Goal: Task Accomplishment & Management: Manage account settings

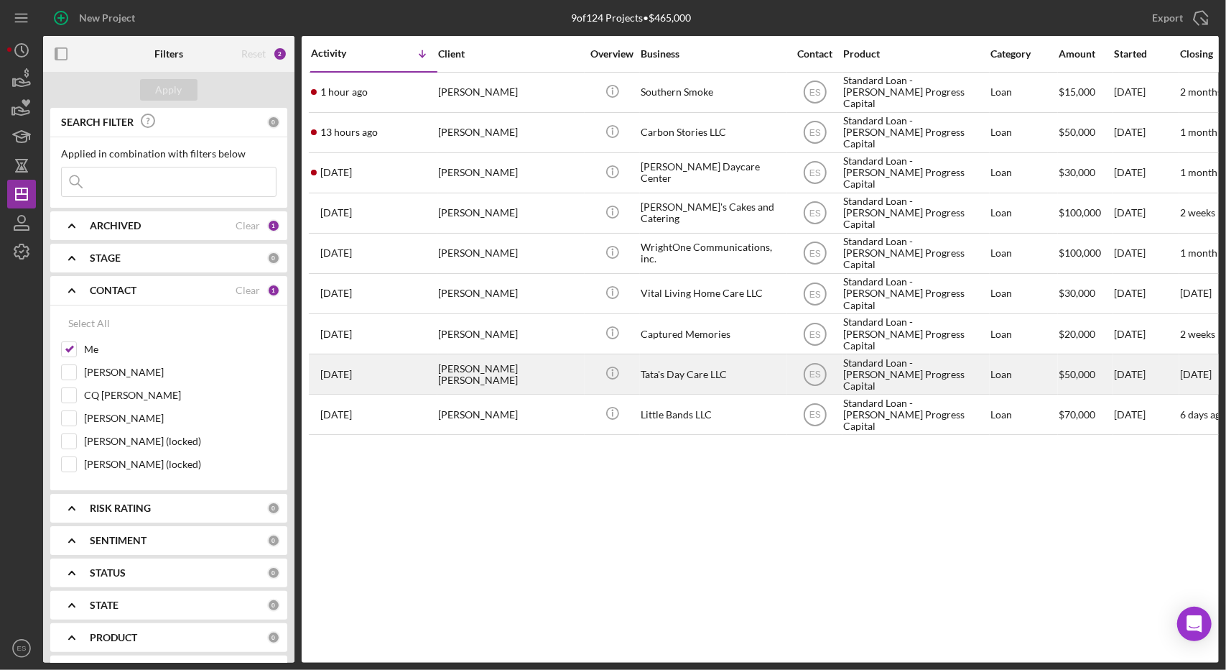
click at [875, 370] on div "Standard Loan - [PERSON_NAME] Progress Capital" at bounding box center [915, 374] width 144 height 38
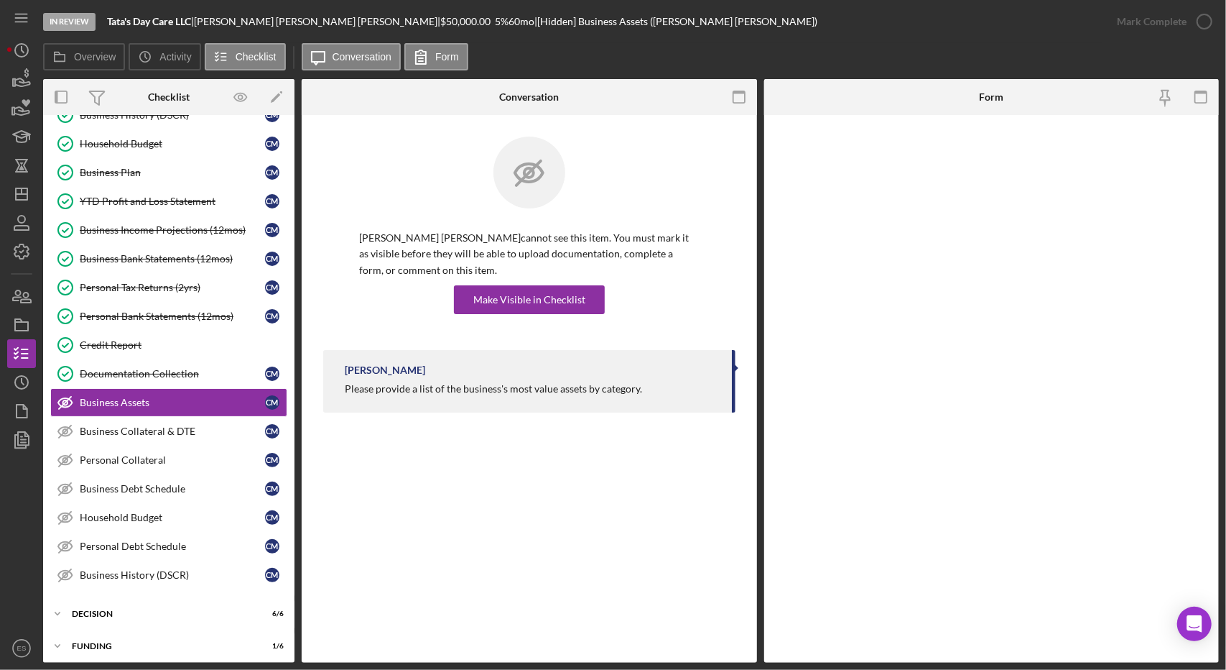
scroll to position [262, 0]
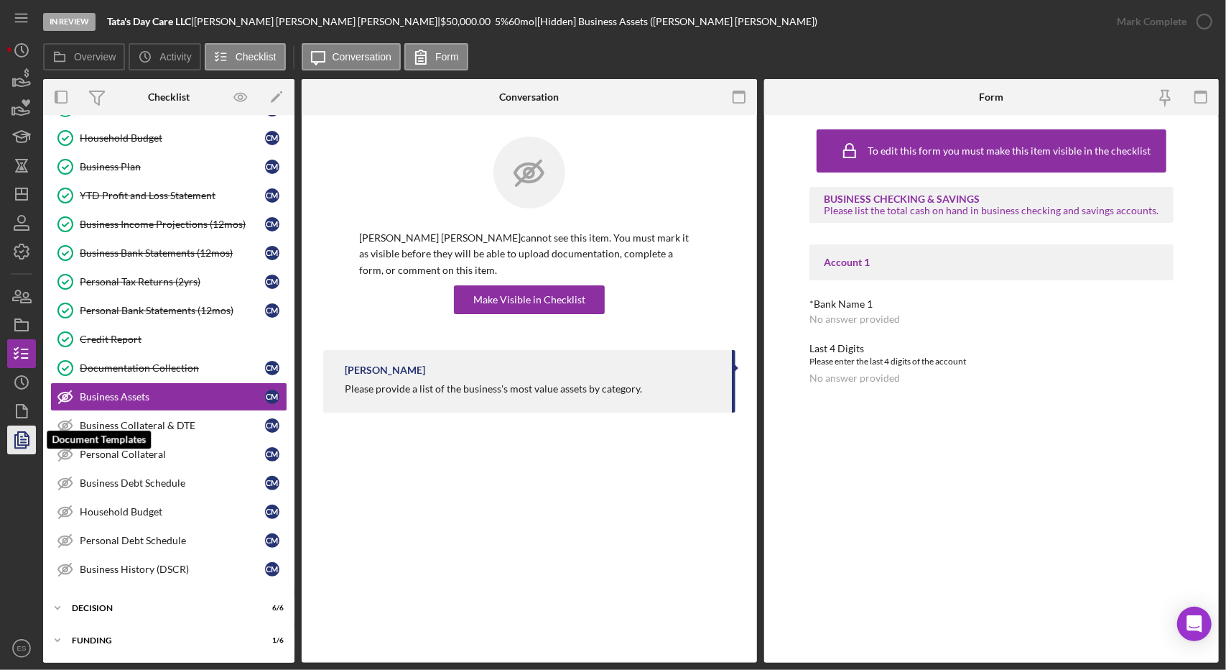
click at [23, 438] on icon "button" at bounding box center [22, 440] width 36 height 36
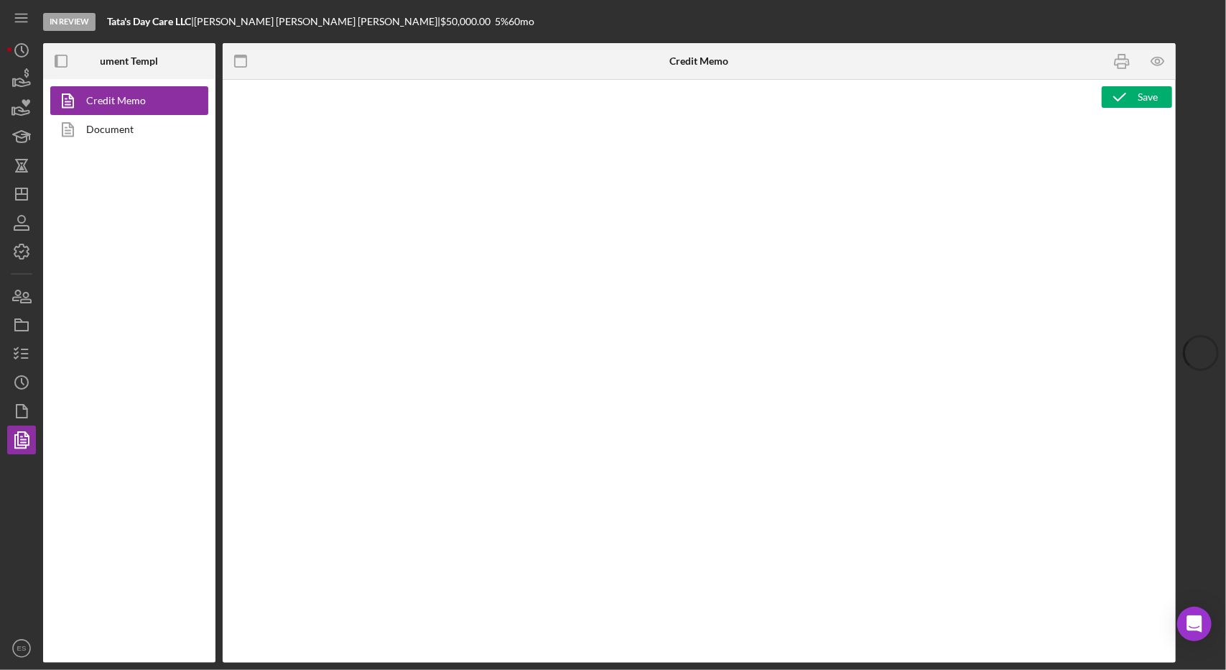
type textarea "<h2 style="text-align: left;">&nbsp; <img style="float: left;" src="[URL][DOMAI…"
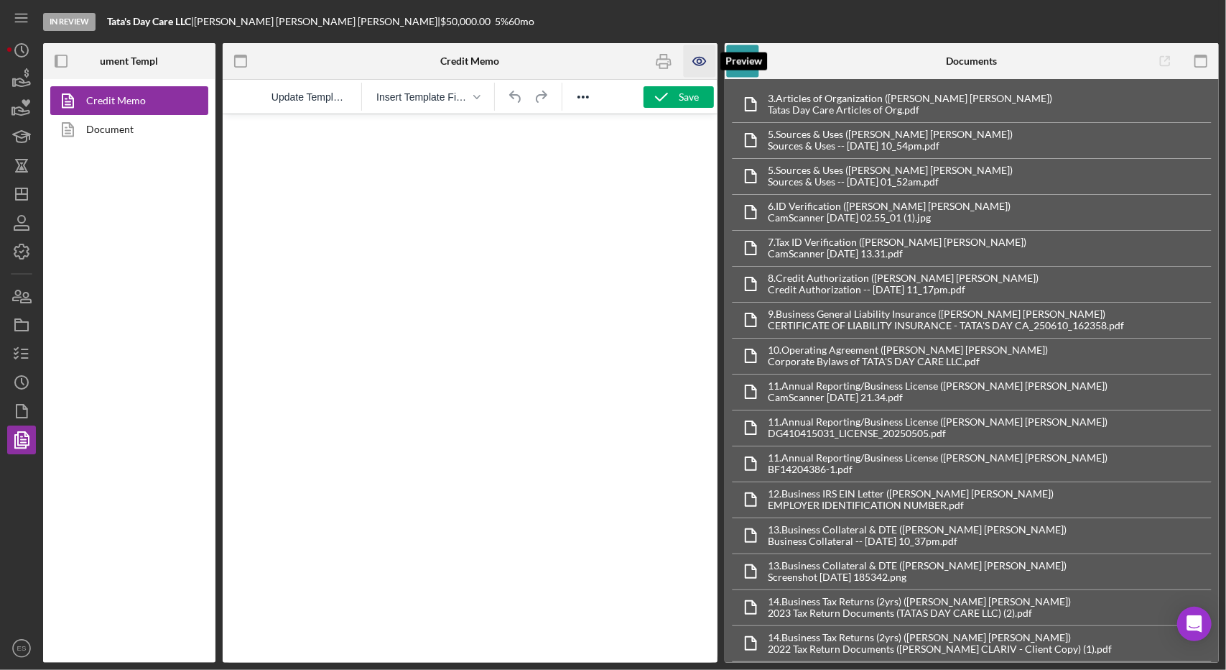
click at [700, 61] on icon "button" at bounding box center [699, 61] width 32 height 32
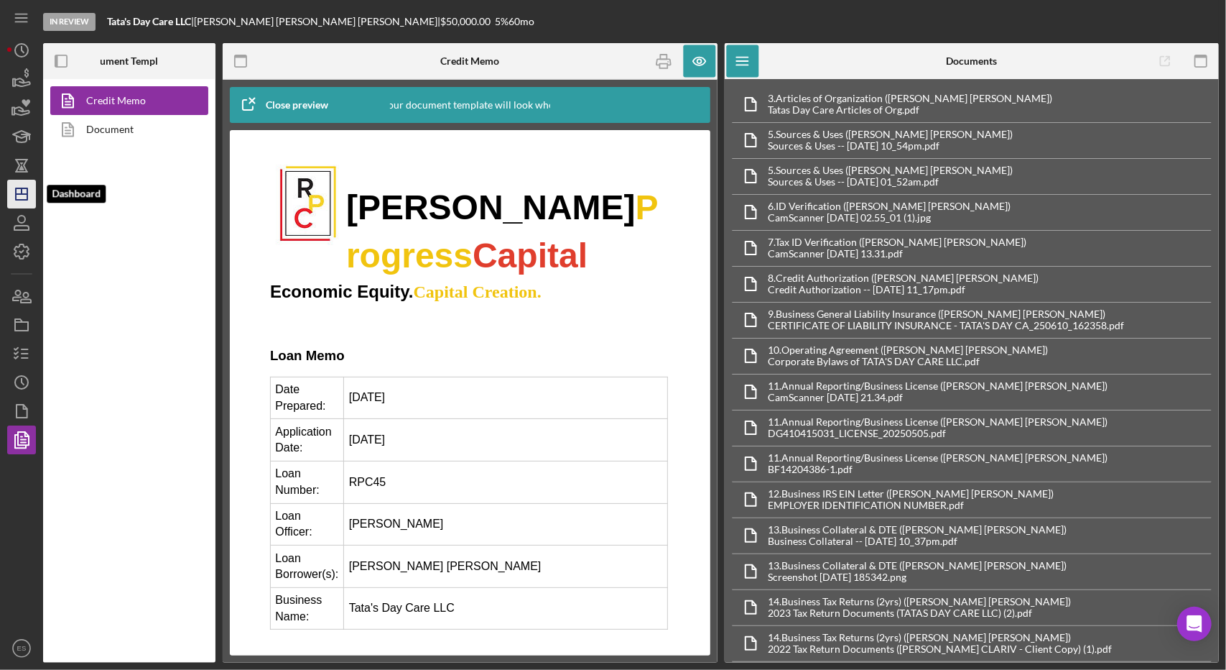
click at [20, 188] on polygon "button" at bounding box center [21, 193] width 11 height 11
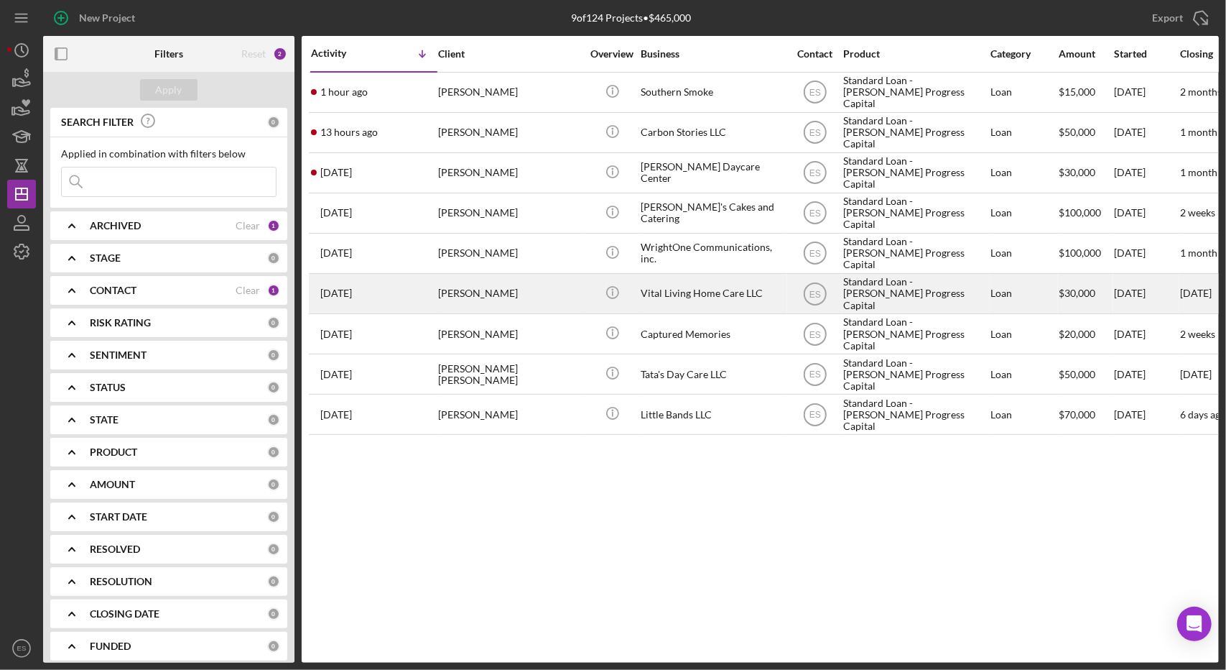
click at [716, 283] on div "Vital Living Home Care LLC" at bounding box center [713, 293] width 144 height 38
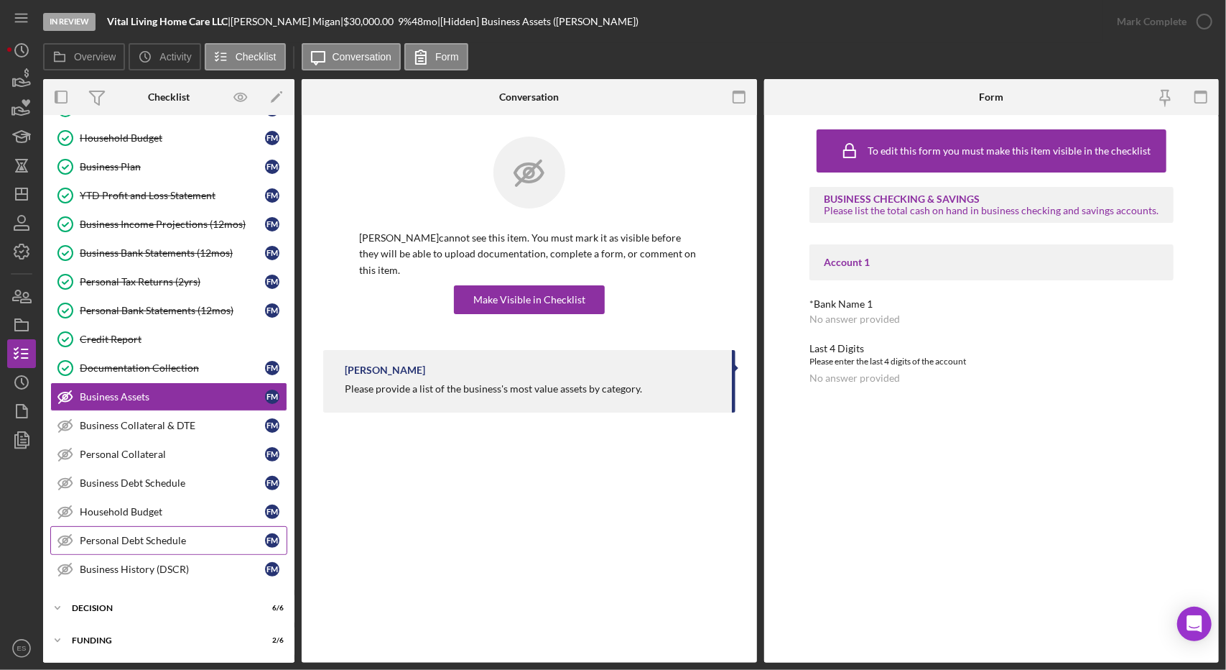
scroll to position [315, 0]
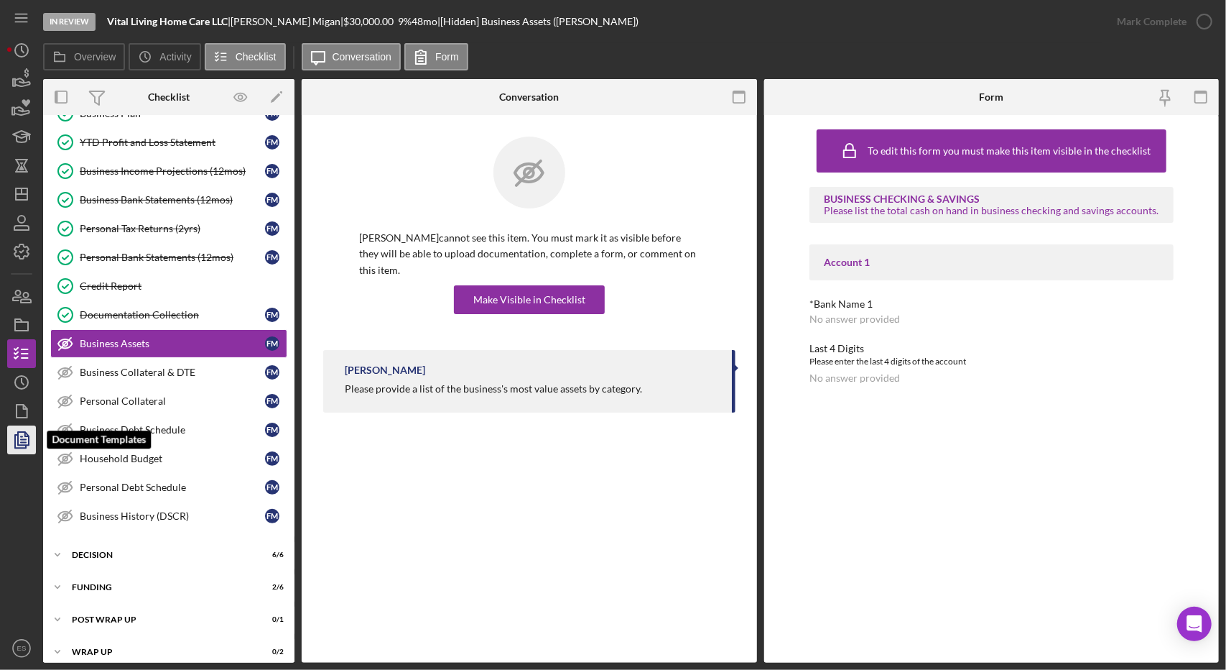
click at [14, 440] on icon "button" at bounding box center [22, 440] width 36 height 36
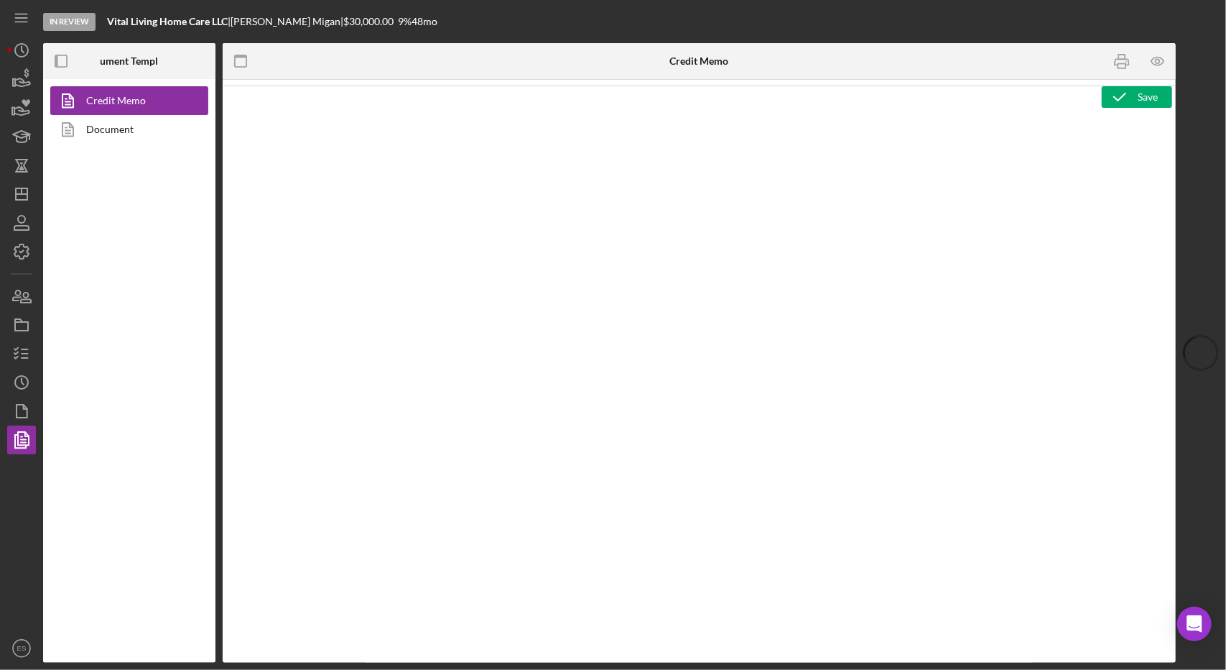
click at [227, 461] on div at bounding box center [699, 373] width 953 height 577
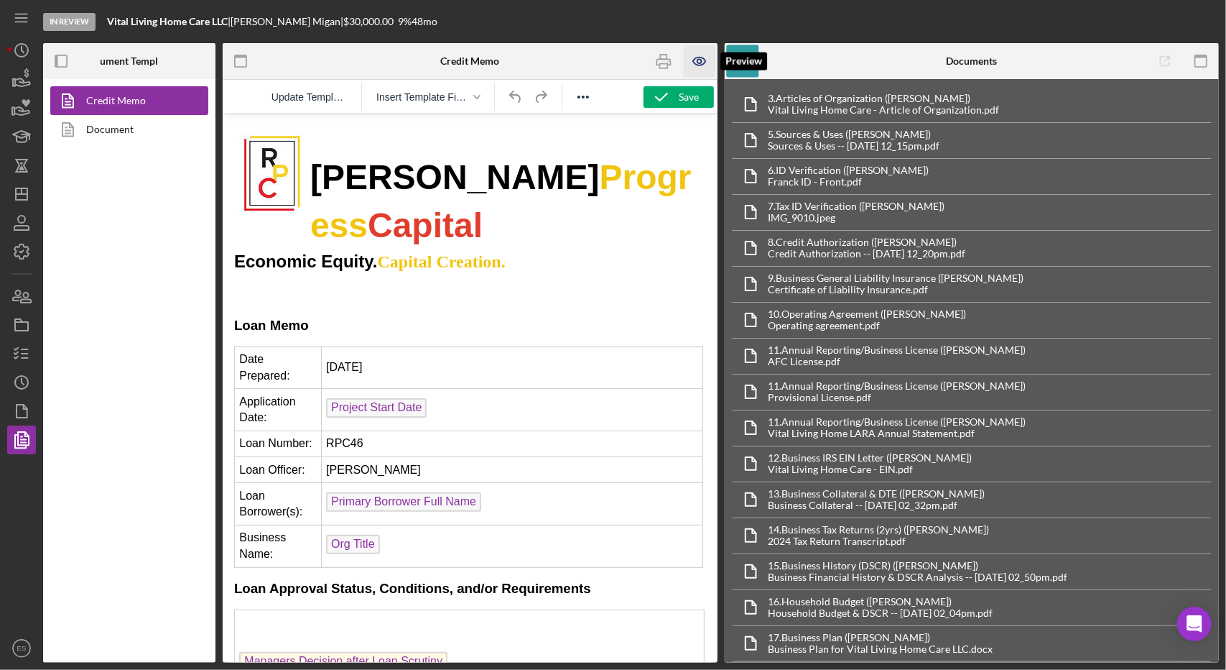
click at [690, 62] on icon "button" at bounding box center [699, 61] width 32 height 32
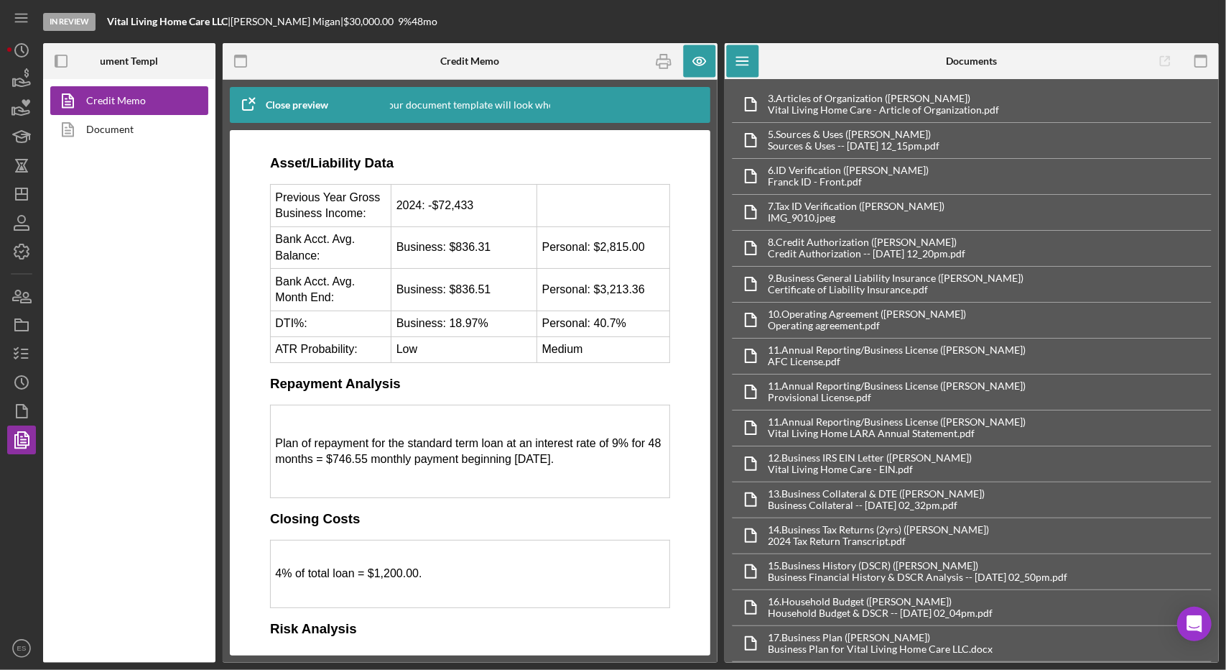
scroll to position [2872, 0]
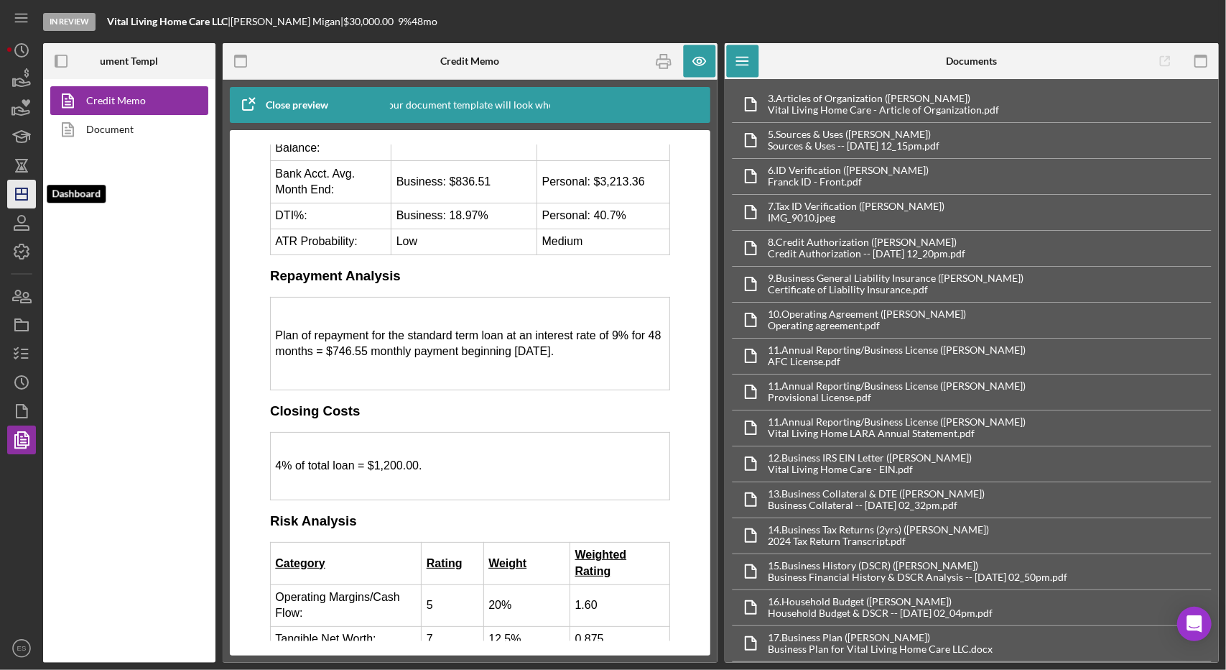
click at [22, 197] on icon "Icon/Dashboard" at bounding box center [22, 194] width 36 height 36
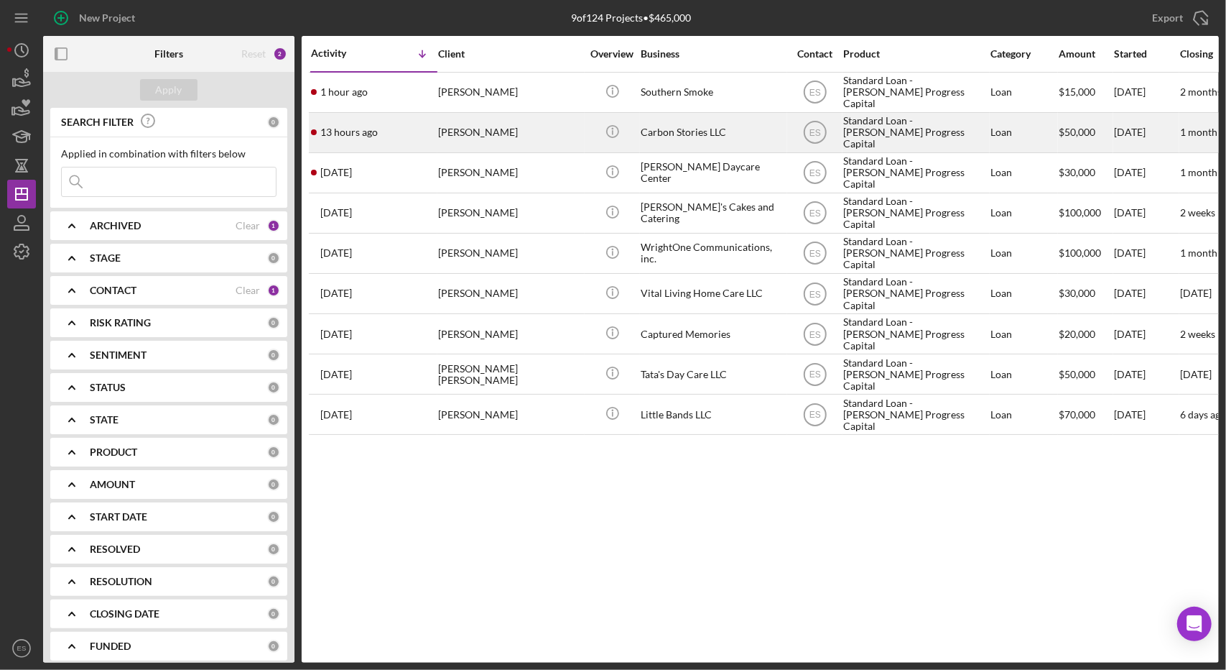
click at [849, 133] on div "Standard Loan - [PERSON_NAME] Progress Capital" at bounding box center [915, 133] width 144 height 38
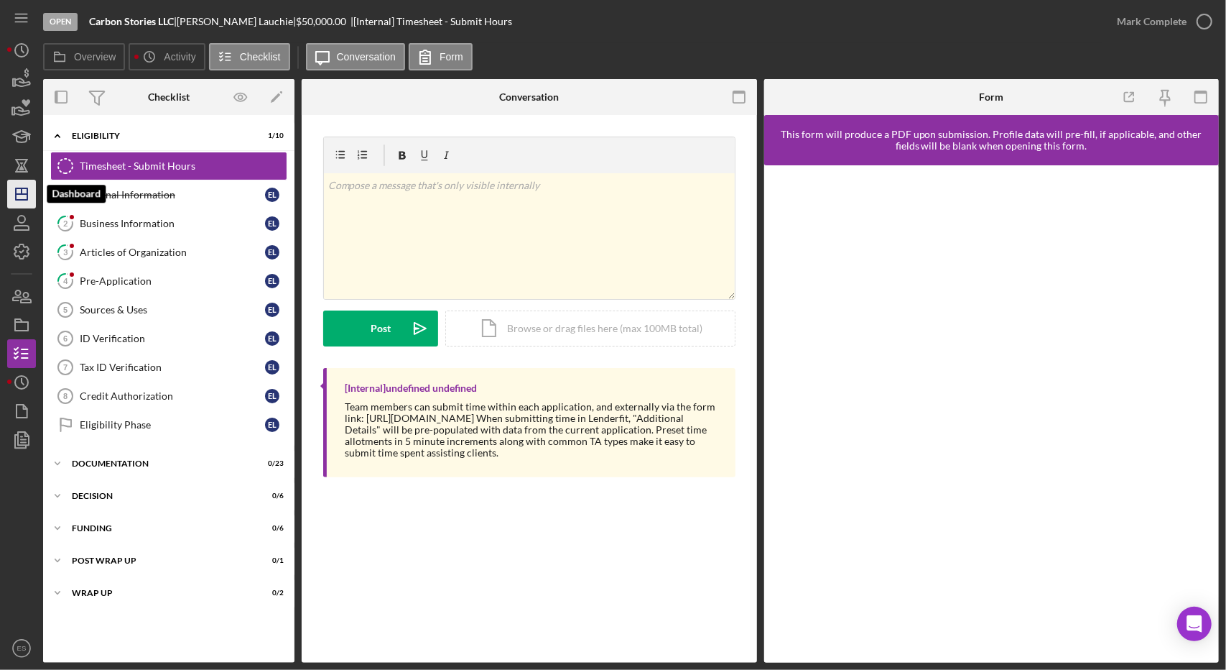
click at [26, 195] on icon "Icon/Dashboard" at bounding box center [22, 194] width 36 height 36
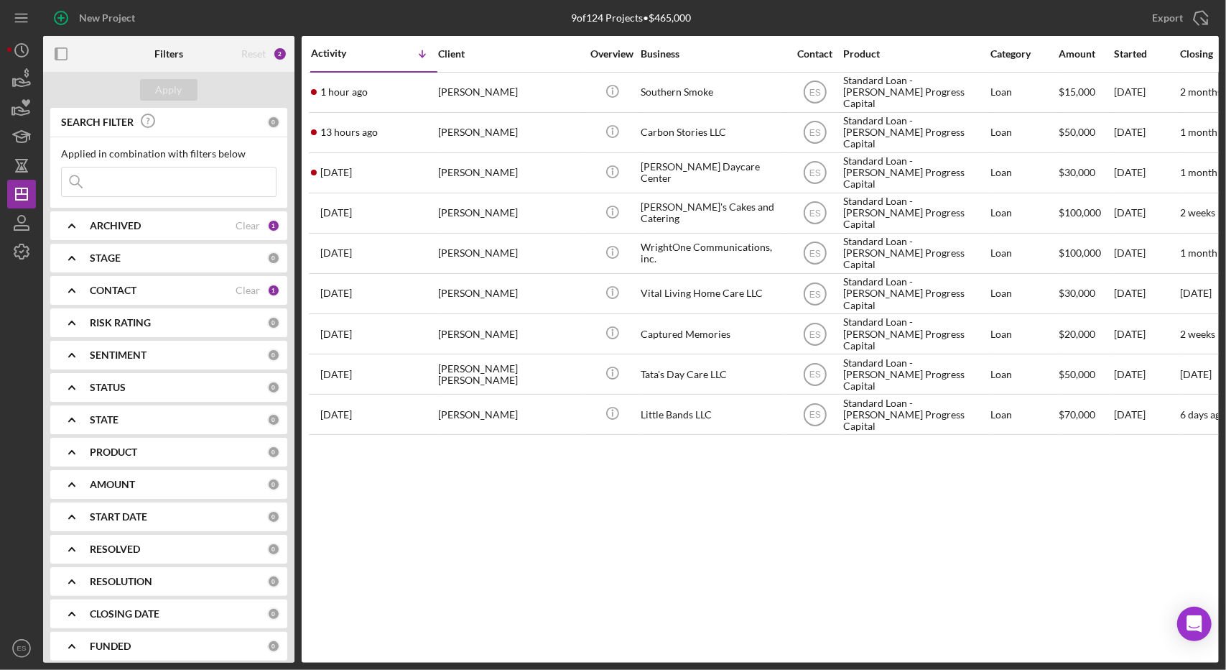
click at [680, 492] on div "Activity Icon/Table Sort Arrow Client Overview Business Contact Product Categor…" at bounding box center [760, 349] width 917 height 626
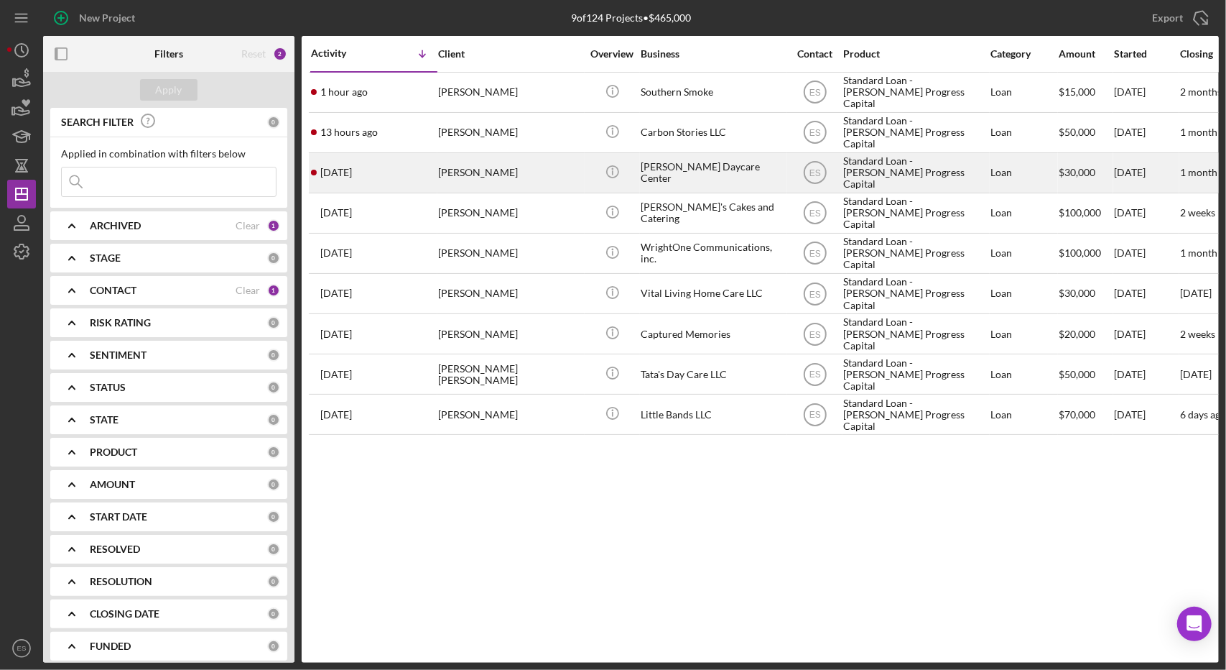
click at [698, 170] on div "[PERSON_NAME] Daycare Center" at bounding box center [713, 173] width 144 height 38
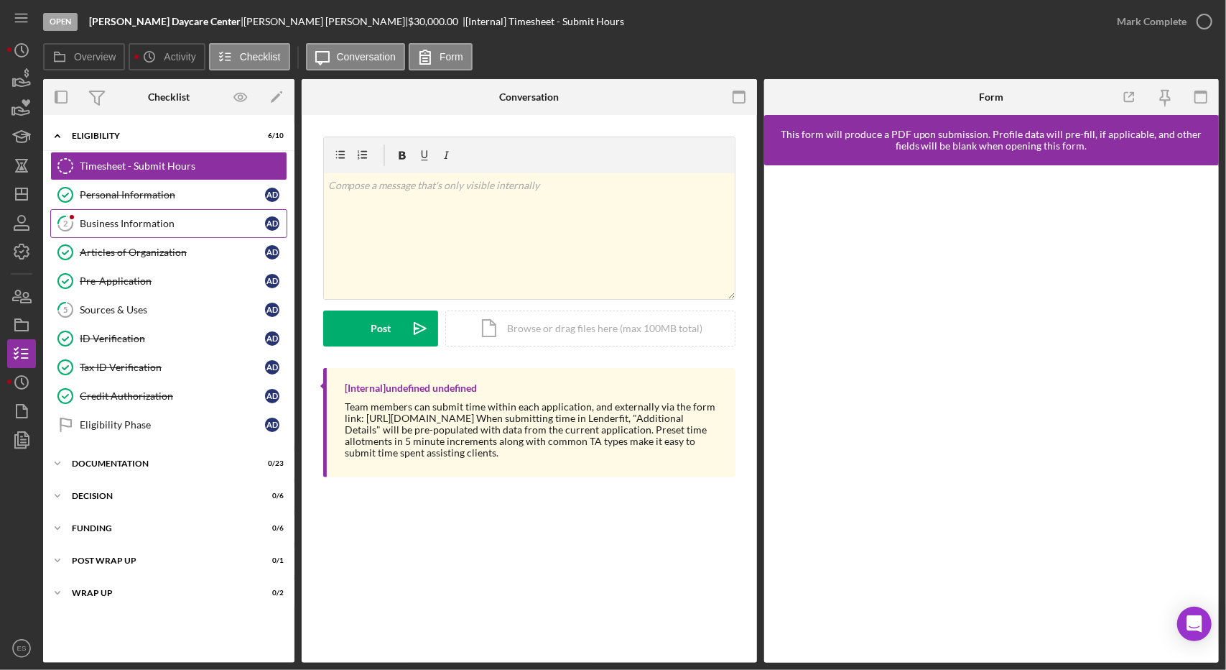
click at [152, 223] on div "Business Information" at bounding box center [172, 223] width 185 height 11
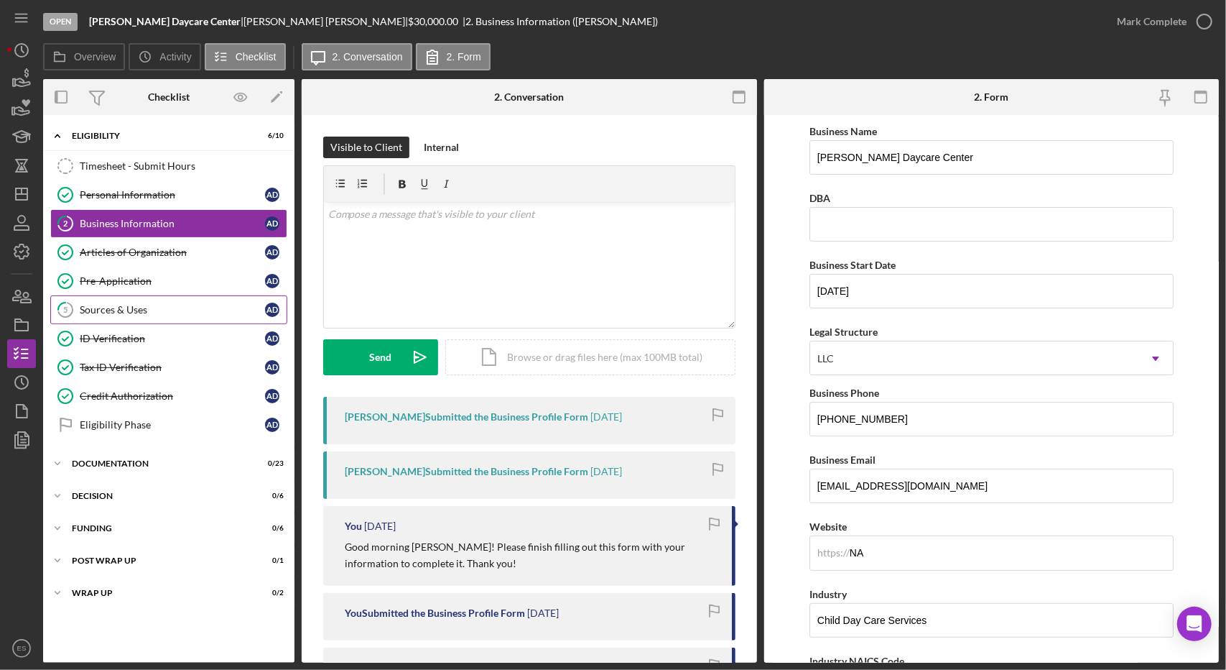
click at [132, 300] on link "5 Sources & Uses A D" at bounding box center [168, 309] width 237 height 29
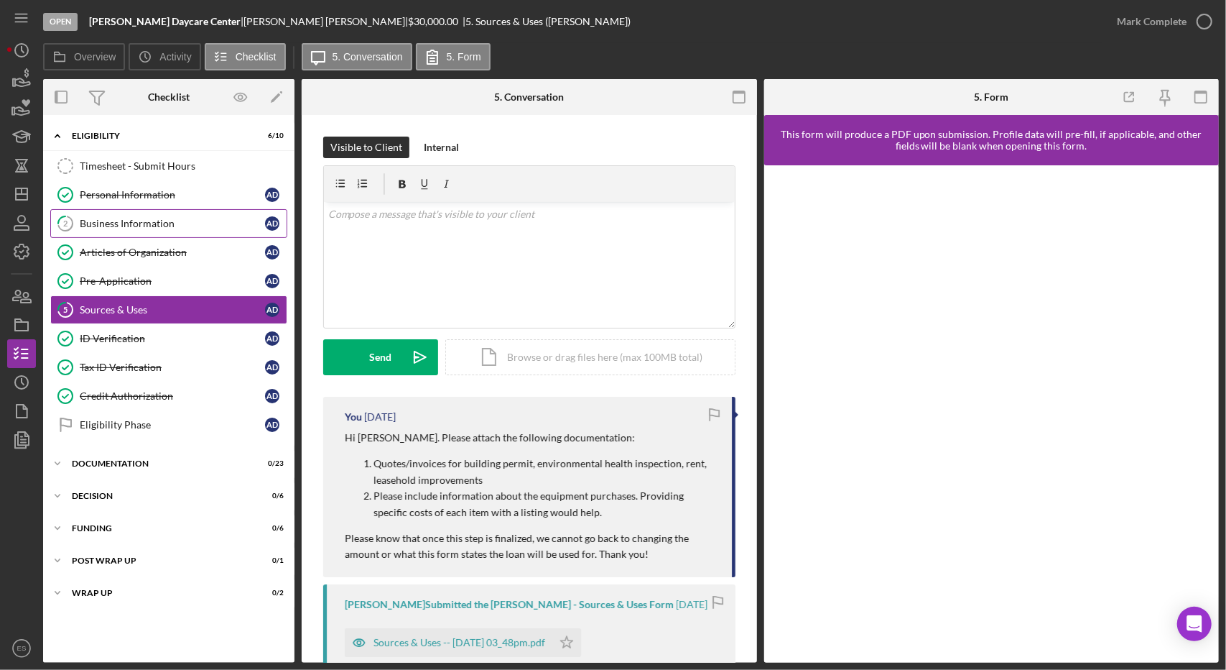
click at [191, 218] on div "Business Information" at bounding box center [172, 223] width 185 height 11
